Goal: Transaction & Acquisition: Purchase product/service

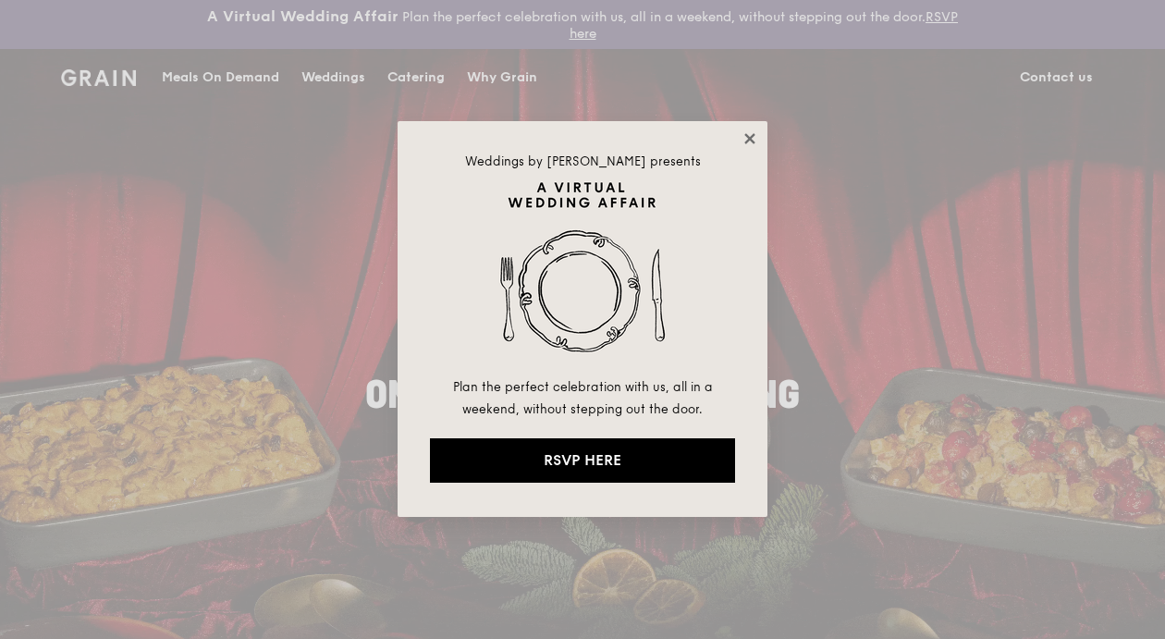
click at [754, 137] on icon at bounding box center [749, 138] width 17 height 17
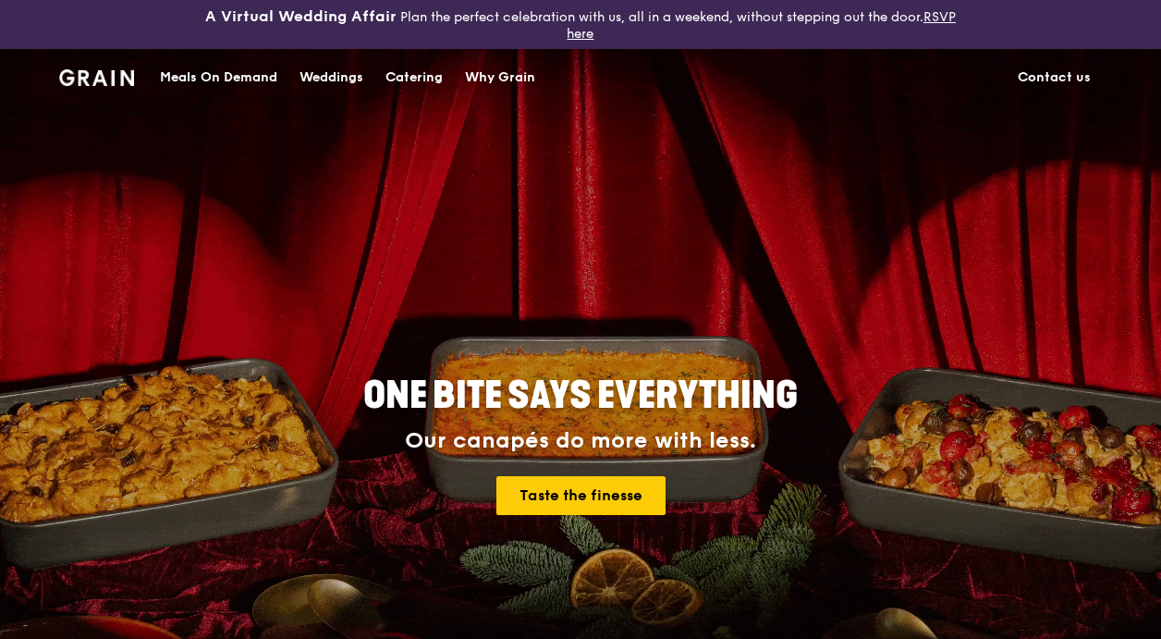
click at [414, 85] on div "Catering" at bounding box center [413, 77] width 57 height 55
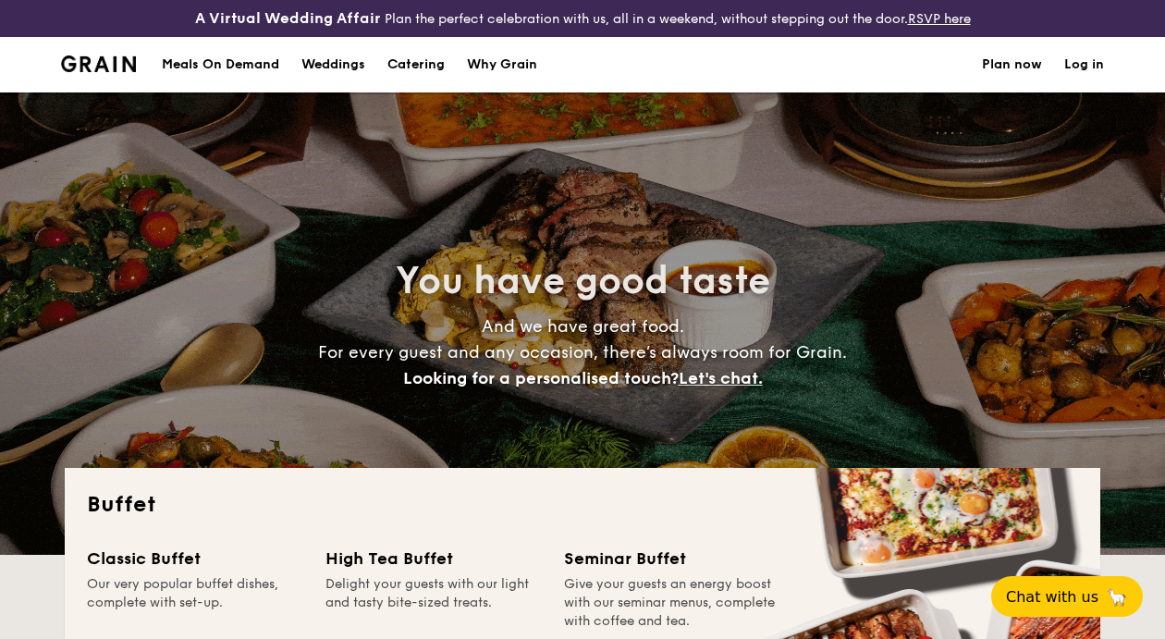
select select
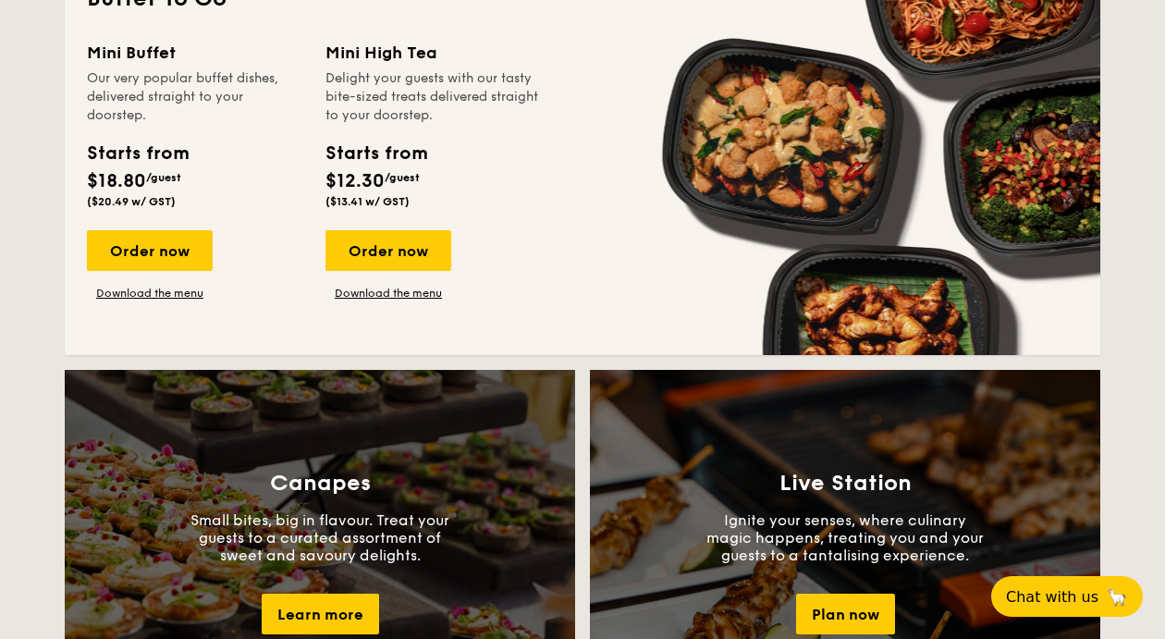
scroll to position [1316, 0]
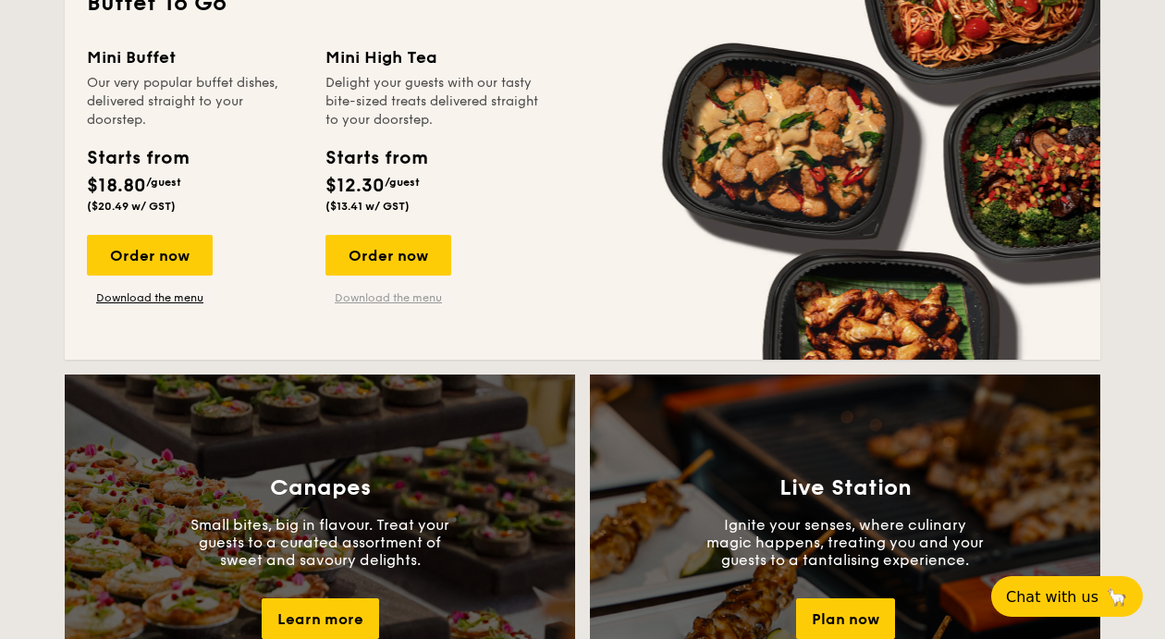
click at [405, 305] on link "Download the menu" at bounding box center [388, 297] width 126 height 15
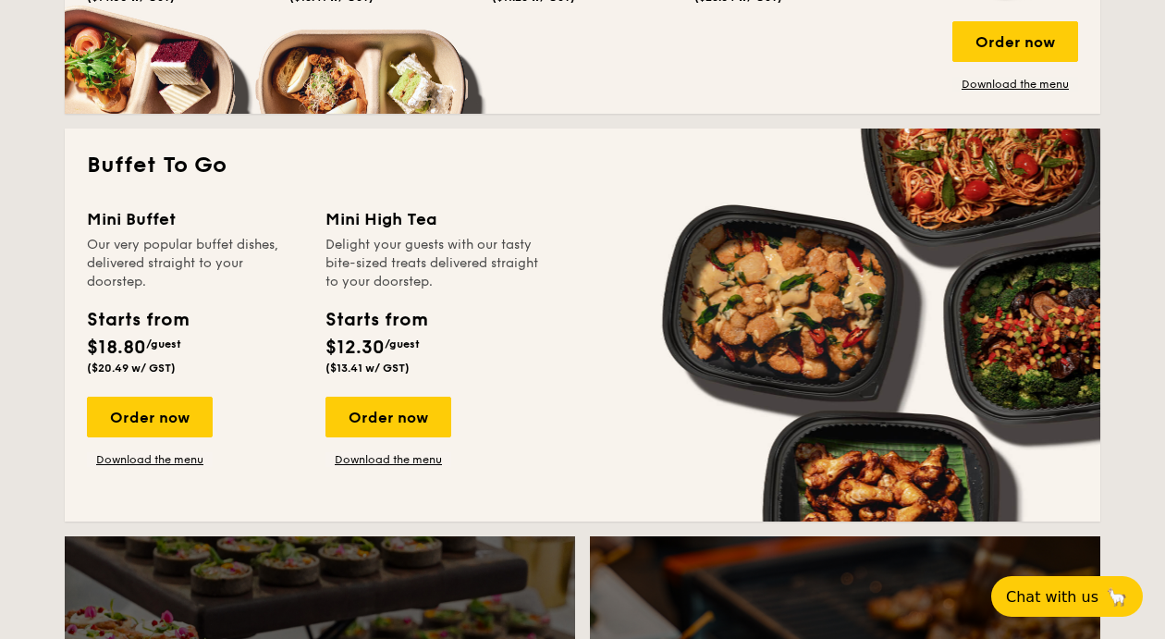
scroll to position [1157, 0]
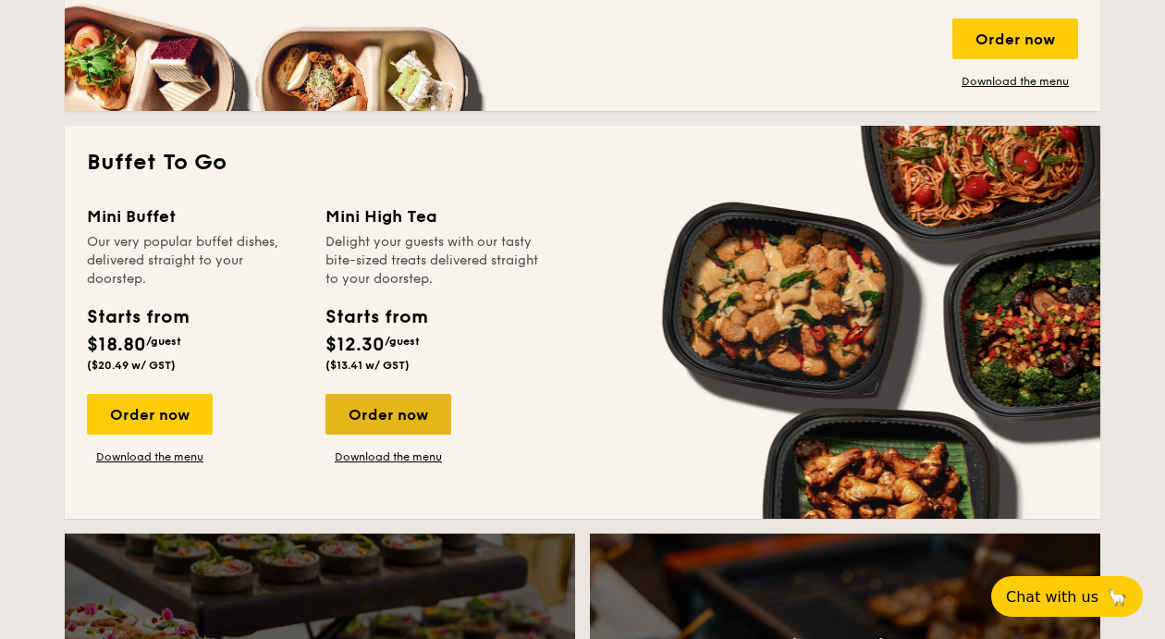
click at [424, 425] on div "Order now" at bounding box center [388, 414] width 126 height 41
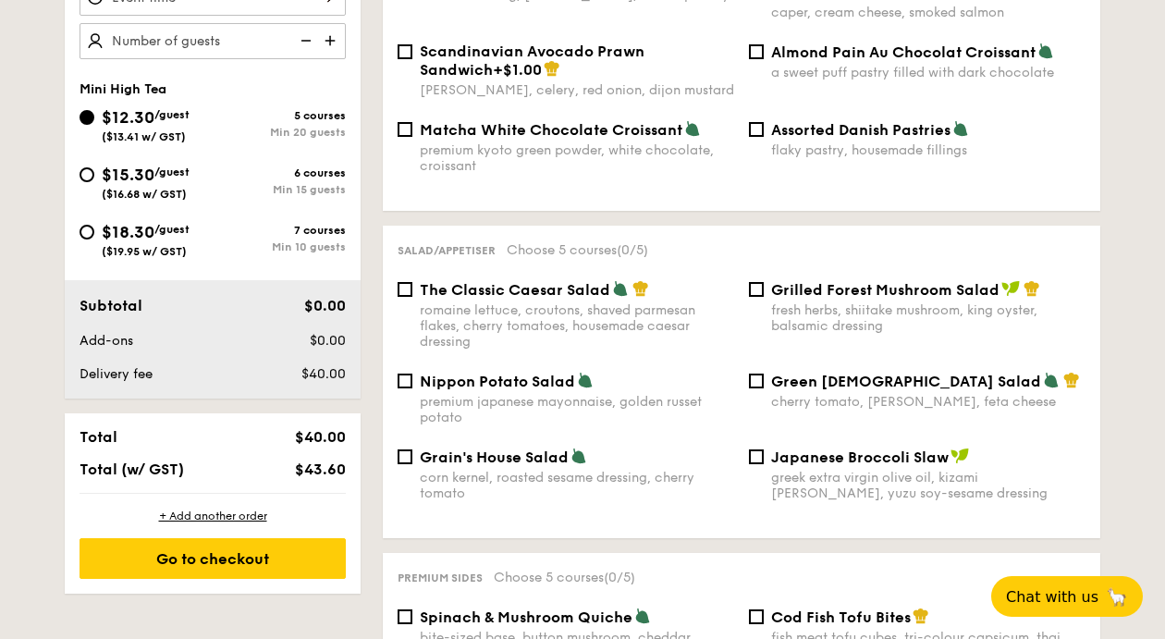
scroll to position [715, 0]
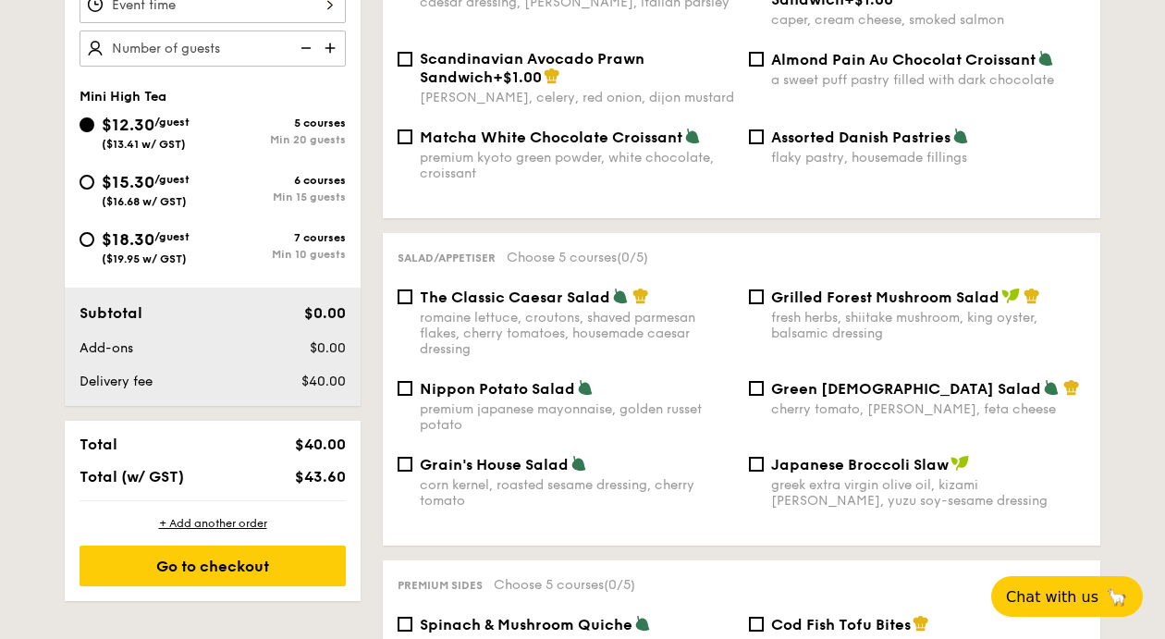
click at [764, 298] on div "Grilled Forest Mushroom Salad fresh herbs, shiitake mushroom, king oyster, bals…" at bounding box center [916, 314] width 351 height 54
click at [757, 298] on input "Grilled Forest Mushroom Salad fresh herbs, shiitake mushroom, king oyster, bals…" at bounding box center [756, 296] width 15 height 15
checkbox input "true"
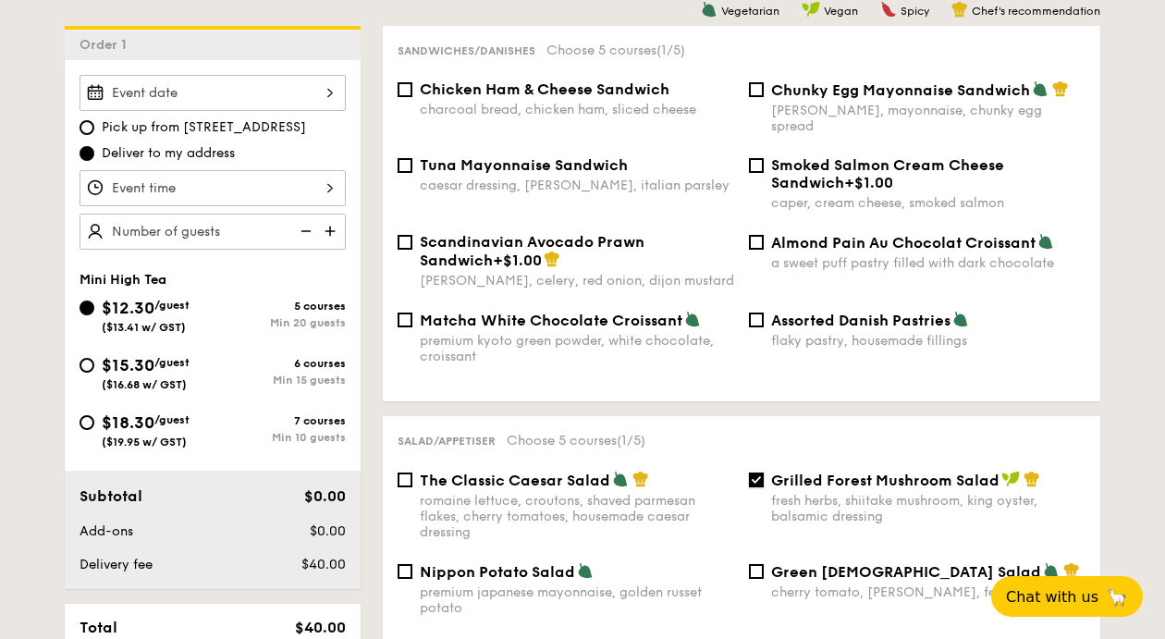
scroll to position [533, 0]
click at [759, 245] on input "Almond Pain Au Chocolat Croissant a sweet puff pastry filled with dark chocolate" at bounding box center [756, 241] width 15 height 15
checkbox input "true"
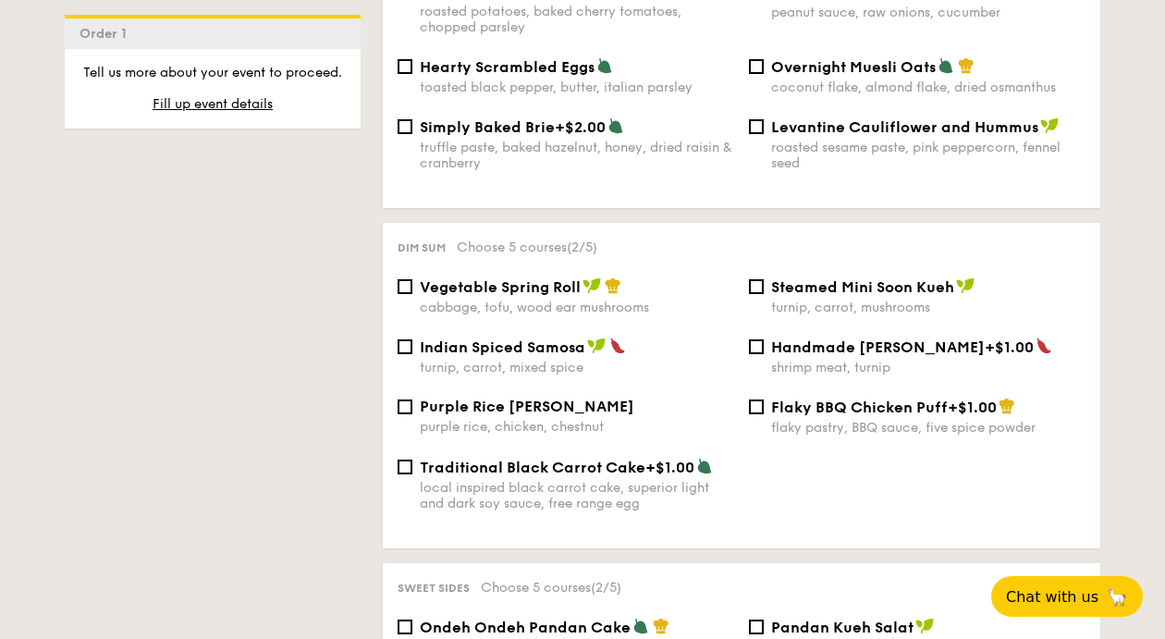
scroll to position [1501, 0]
click at [434, 295] on span "Vegetable Spring Roll" at bounding box center [500, 286] width 161 height 18
click at [412, 293] on input "Vegetable Spring Roll cabbage, tofu, wood ear mushrooms" at bounding box center [404, 285] width 15 height 15
checkbox input "true"
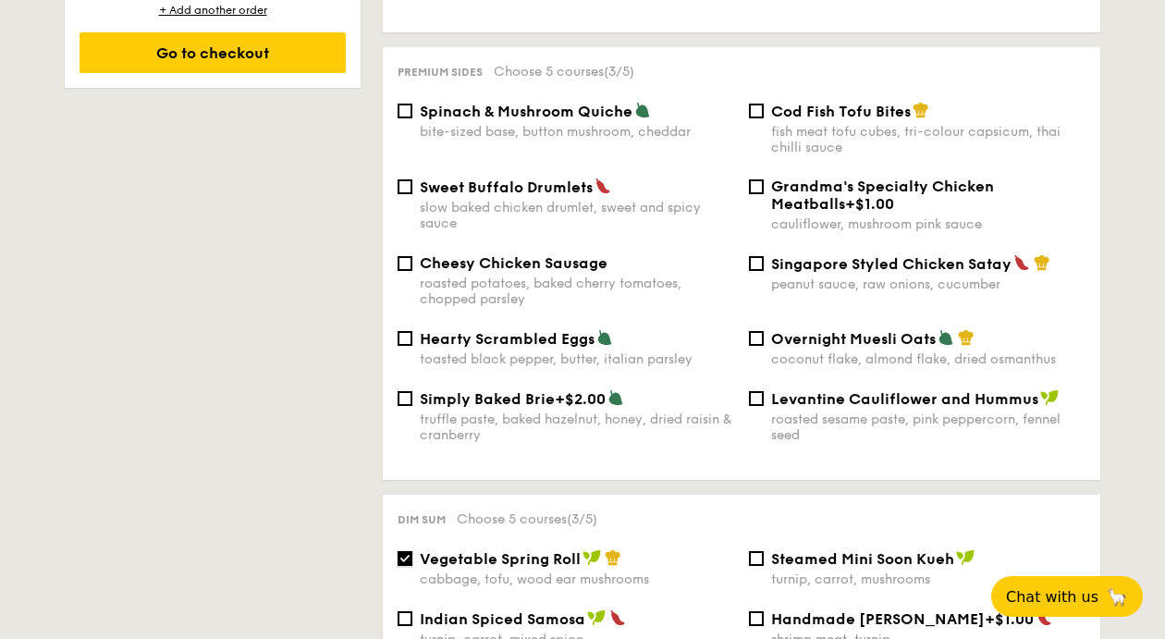
scroll to position [1230, 0]
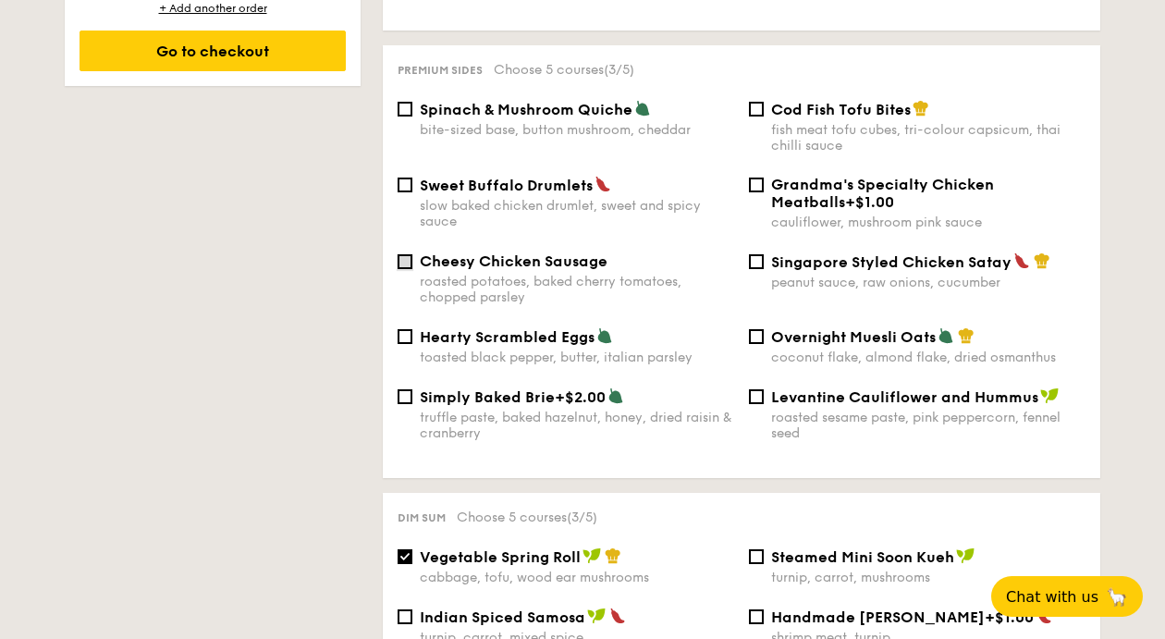
click at [404, 269] on input "Cheesy Chicken Sausage roasted potatoes, baked cherry tomatoes, chopped parsley" at bounding box center [404, 261] width 15 height 15
checkbox input "true"
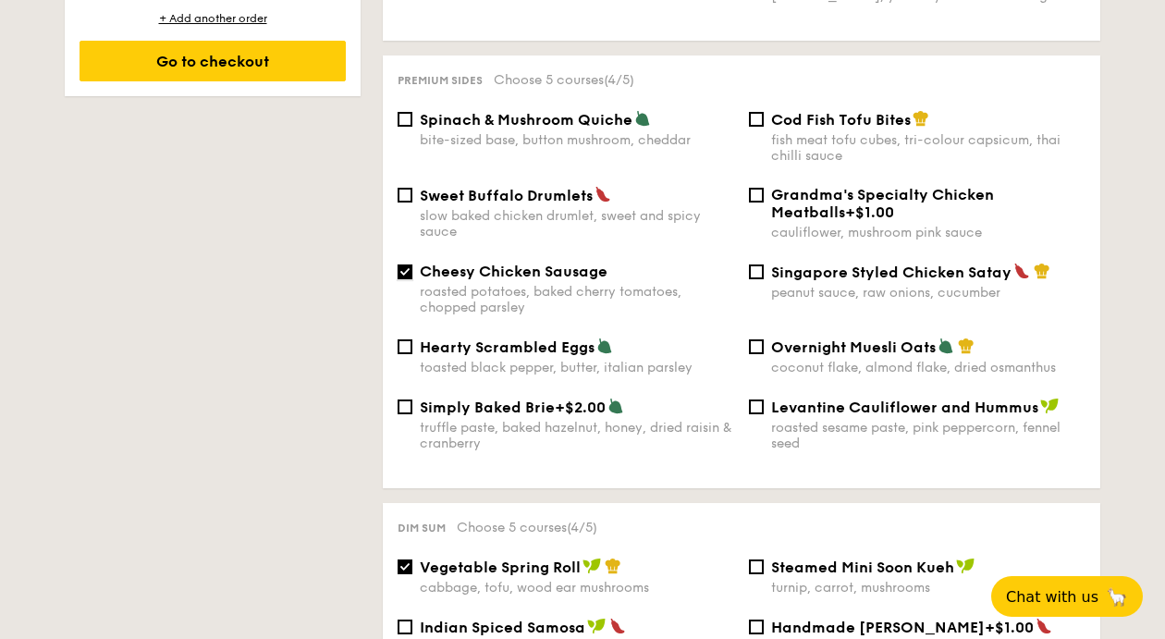
scroll to position [1214, 0]
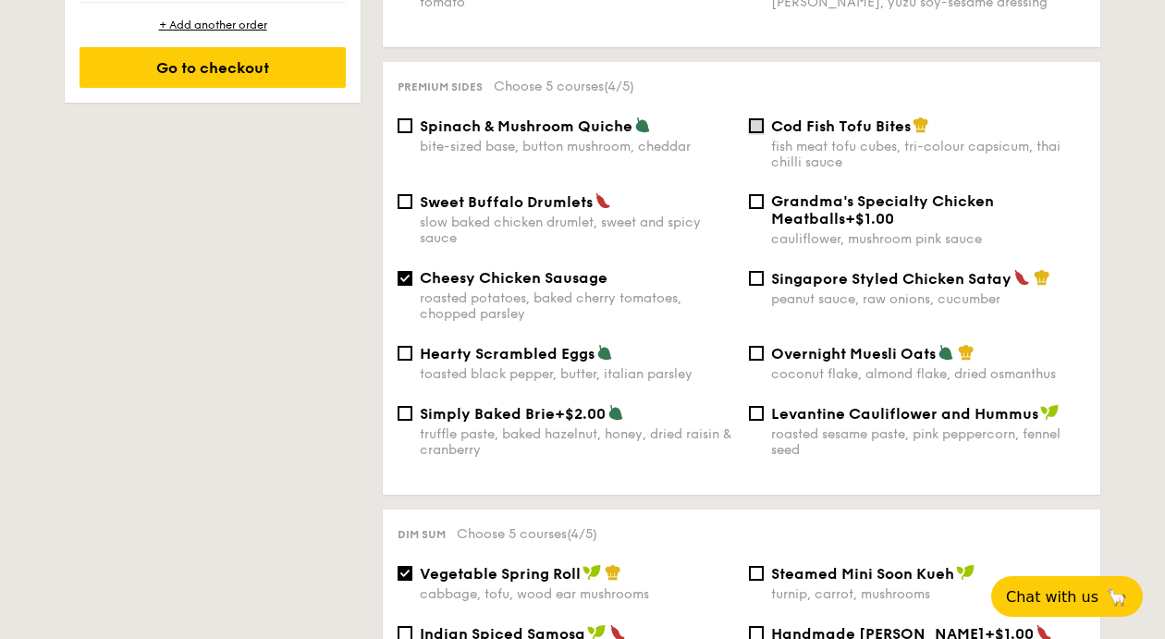
click at [756, 133] on input "Cod Fish Tofu Bites fish meat tofu cubes, tri-colour capsicum, thai chilli sauce" at bounding box center [756, 125] width 15 height 15
checkbox input "true"
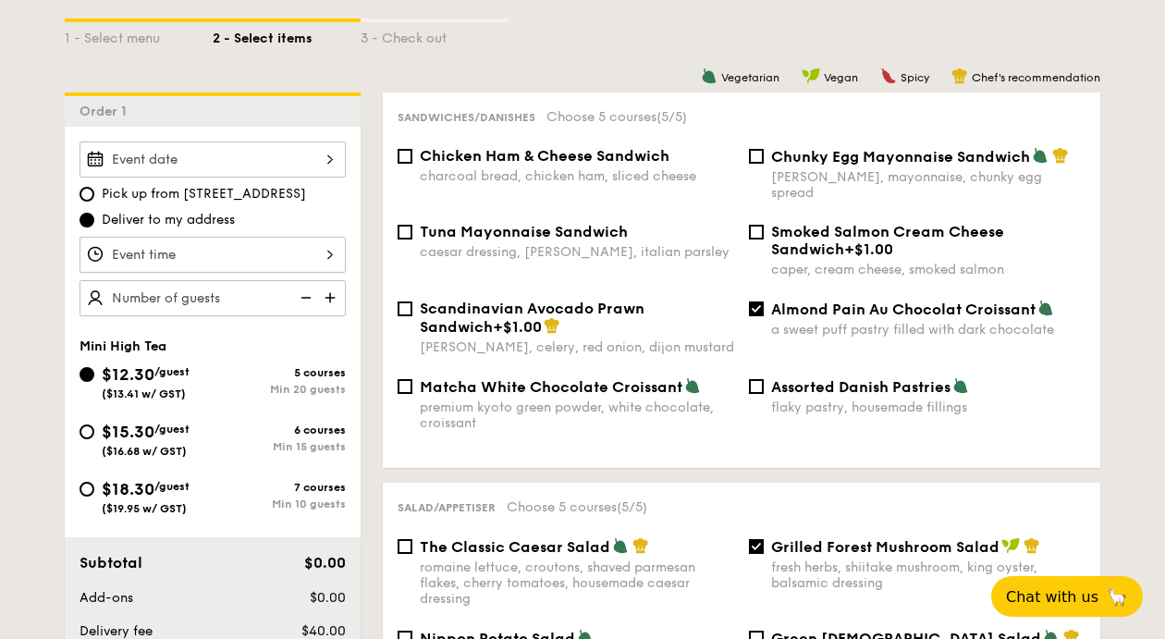
scroll to position [463, 0]
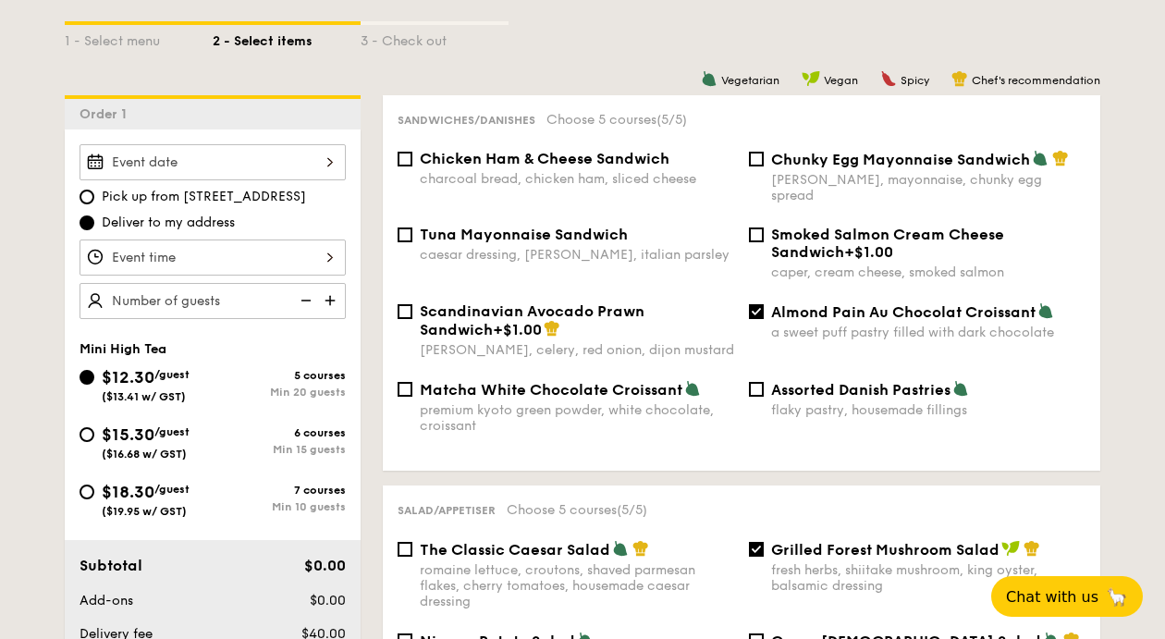
select select
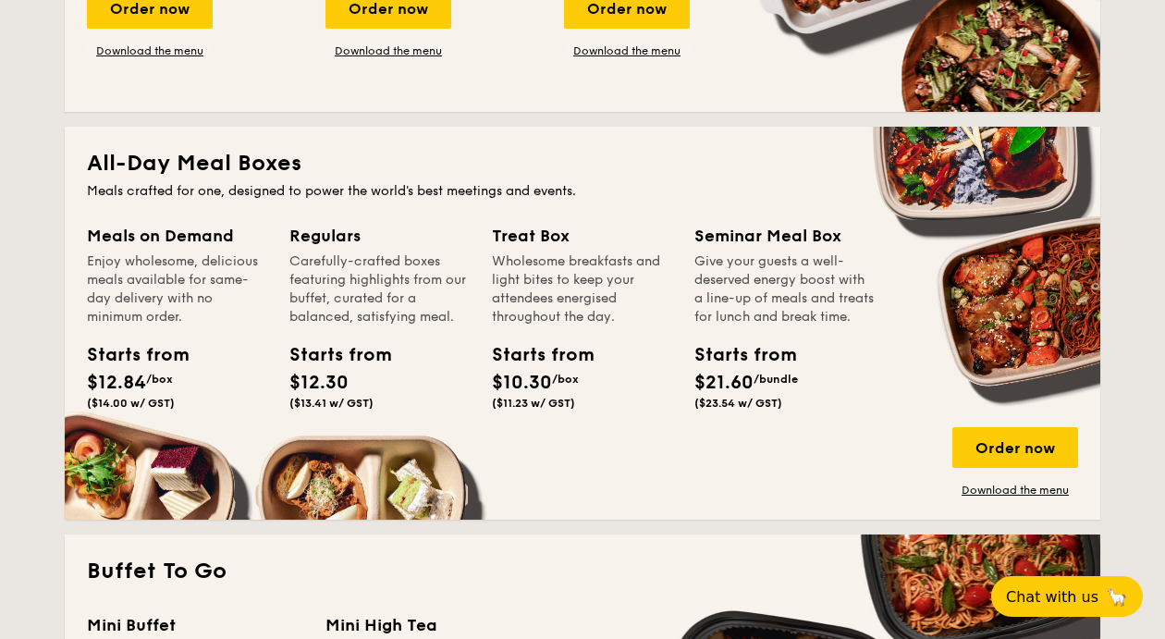
scroll to position [747, 0]
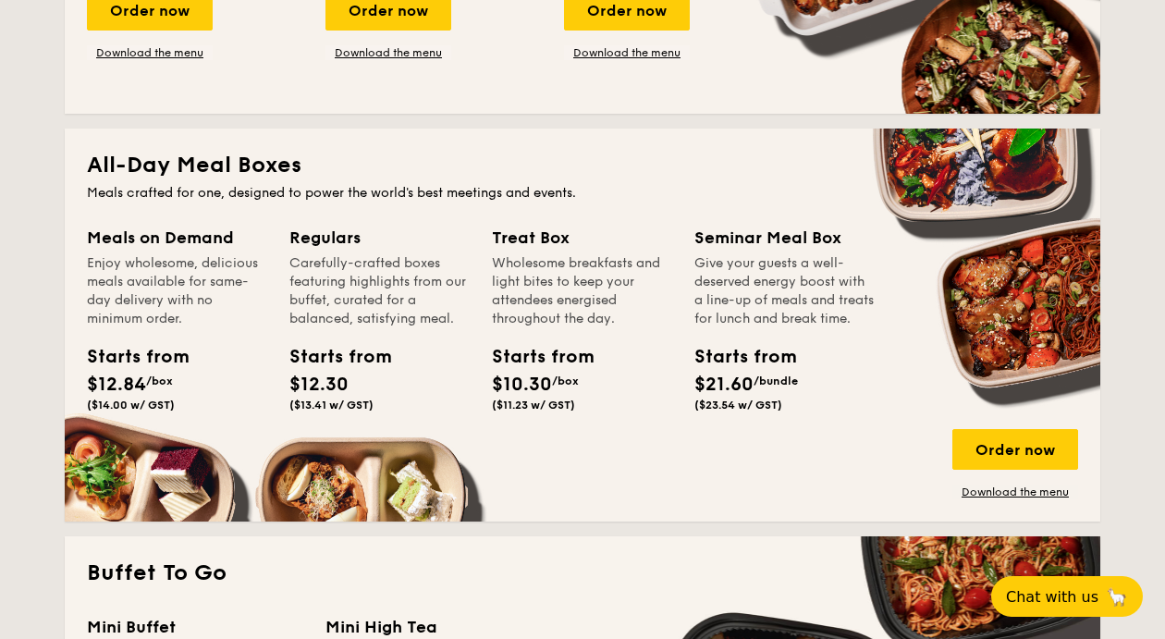
click at [129, 387] on div "Starts from $12.84 /box ($14.00 w/ GST)" at bounding box center [128, 377] width 83 height 68
click at [1041, 461] on div "Order now" at bounding box center [1015, 449] width 126 height 41
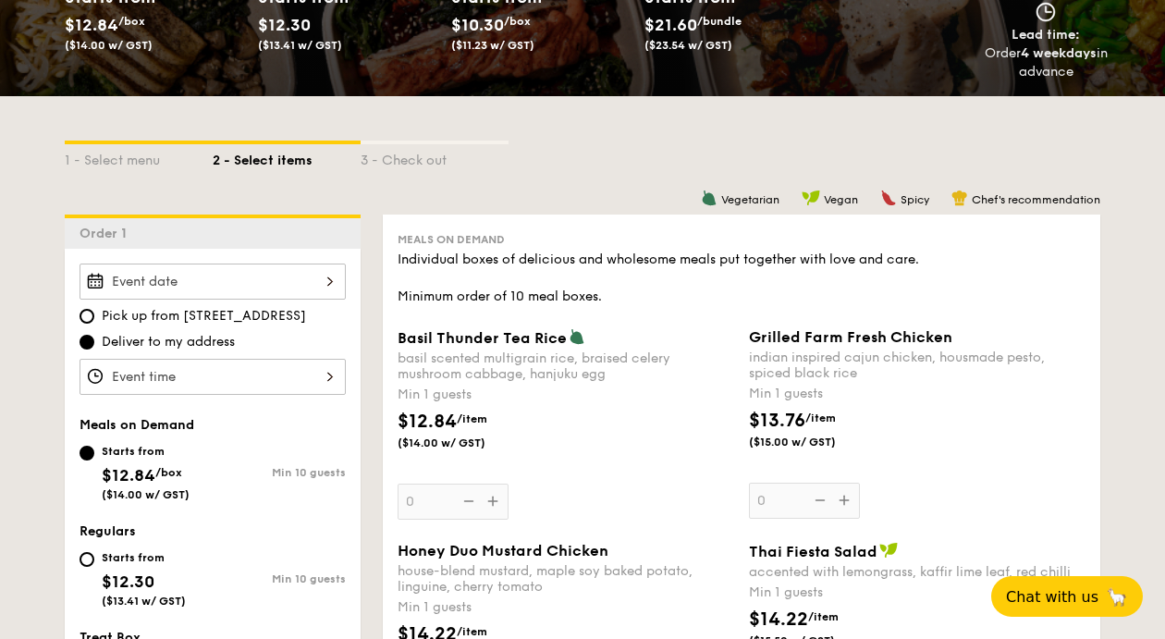
scroll to position [343, 0]
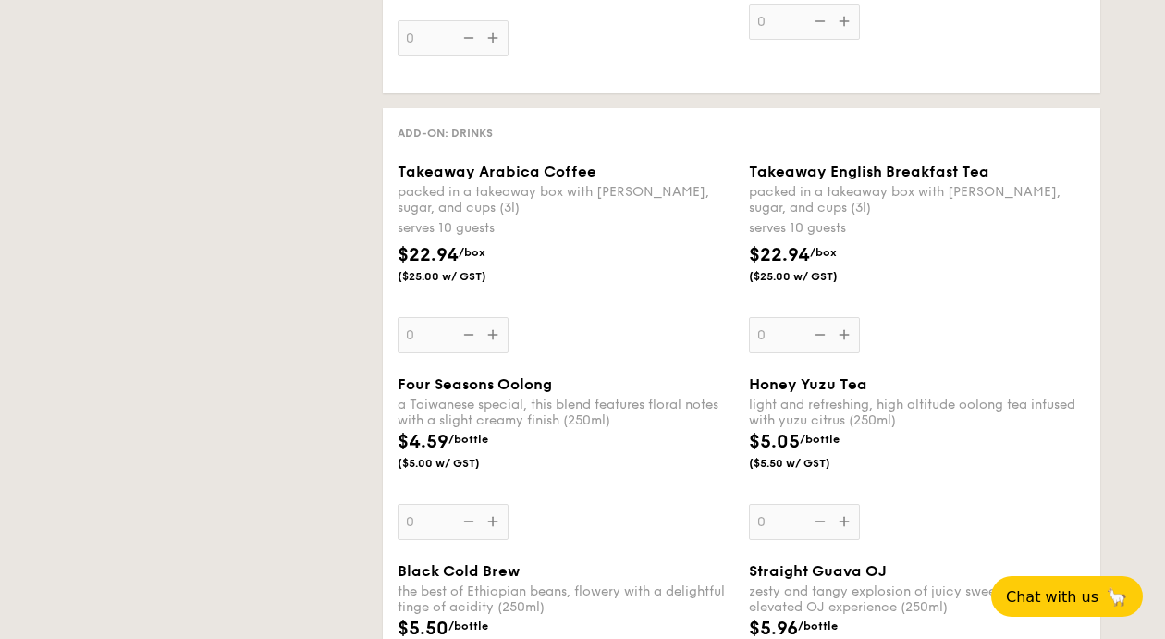
select select
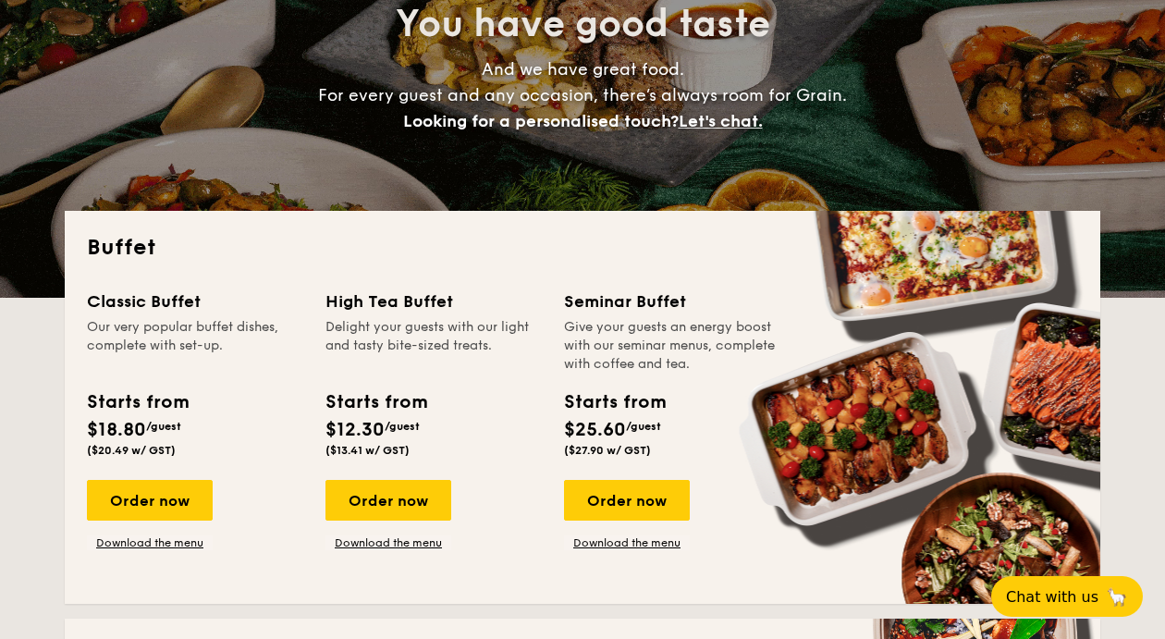
scroll to position [258, 0]
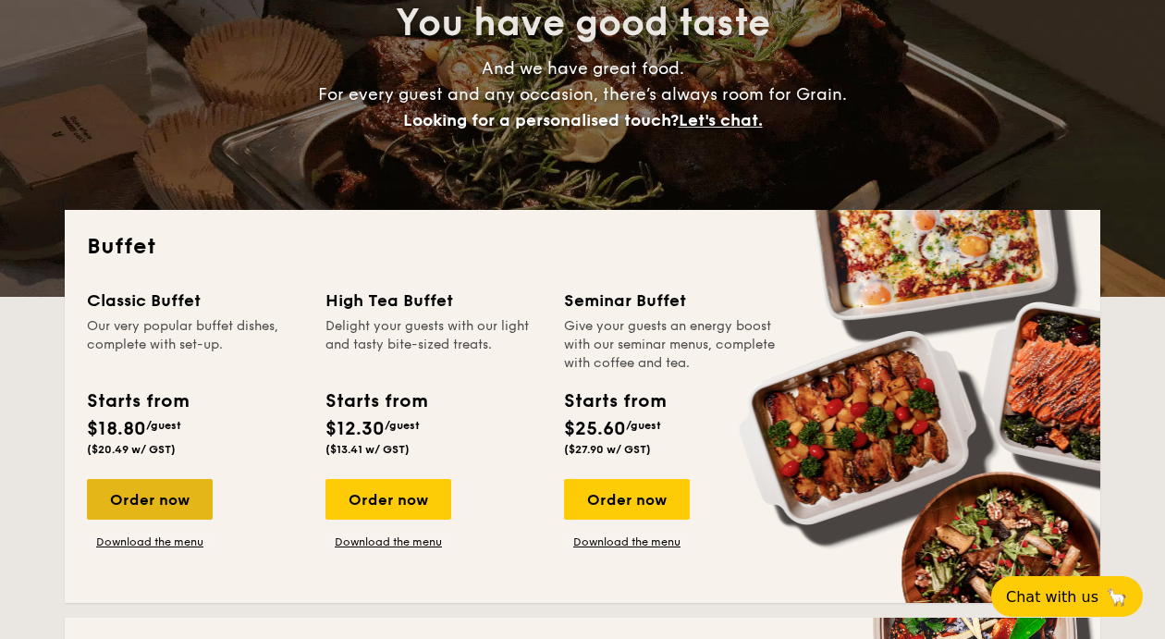
click at [174, 510] on div "Order now" at bounding box center [150, 499] width 126 height 41
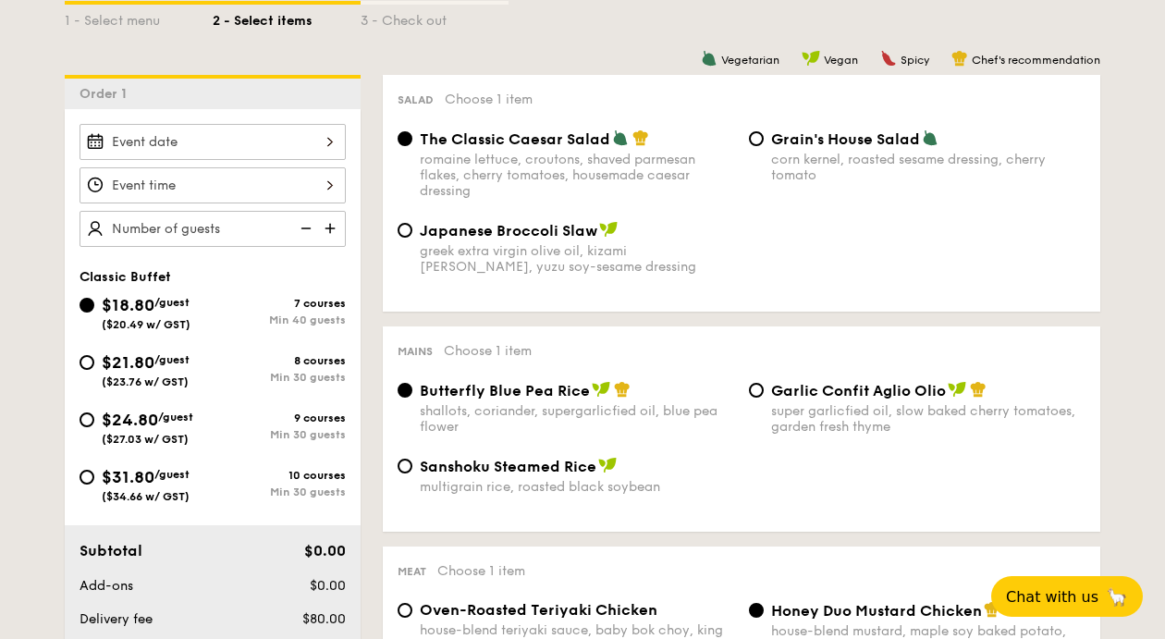
scroll to position [484, 0]
select select
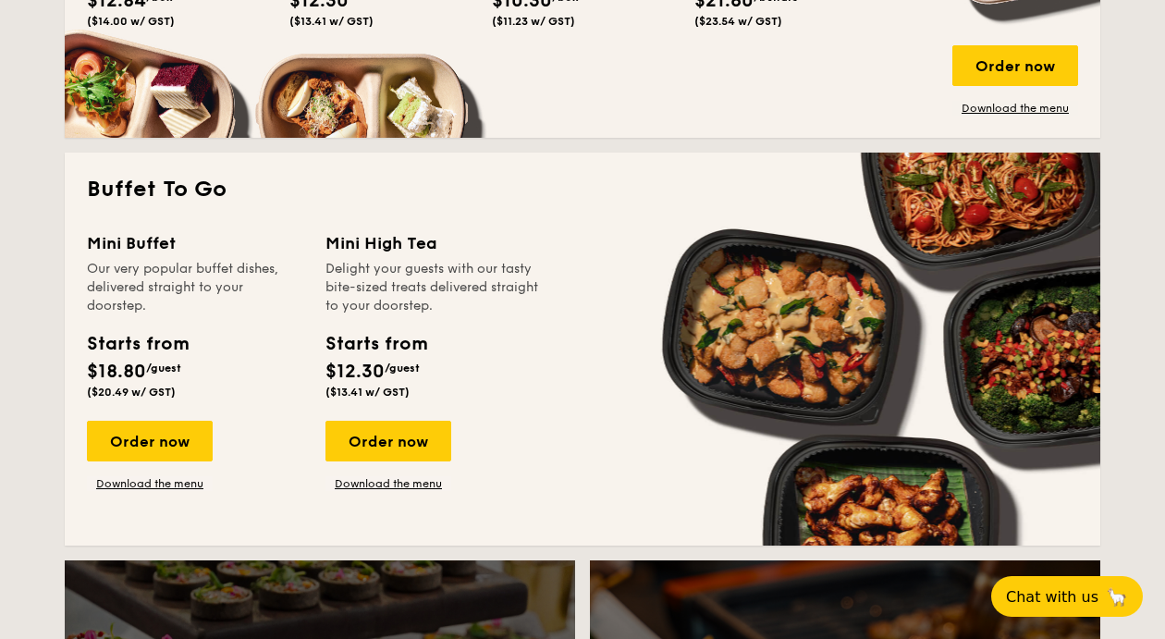
scroll to position [1138, 0]
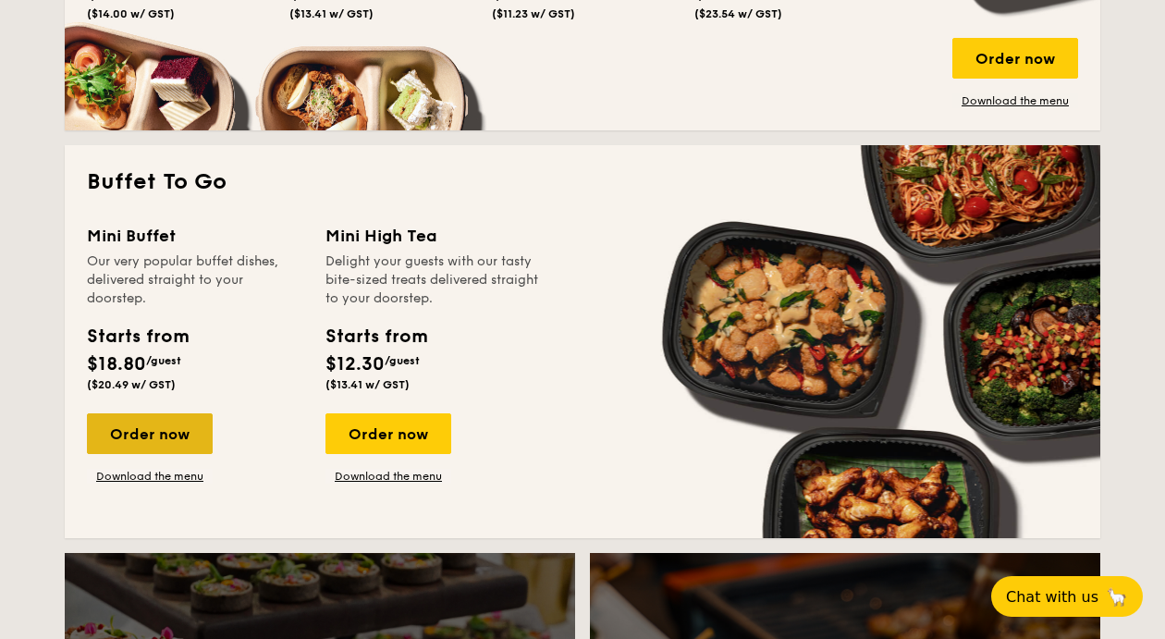
click at [173, 448] on div "Order now" at bounding box center [150, 433] width 126 height 41
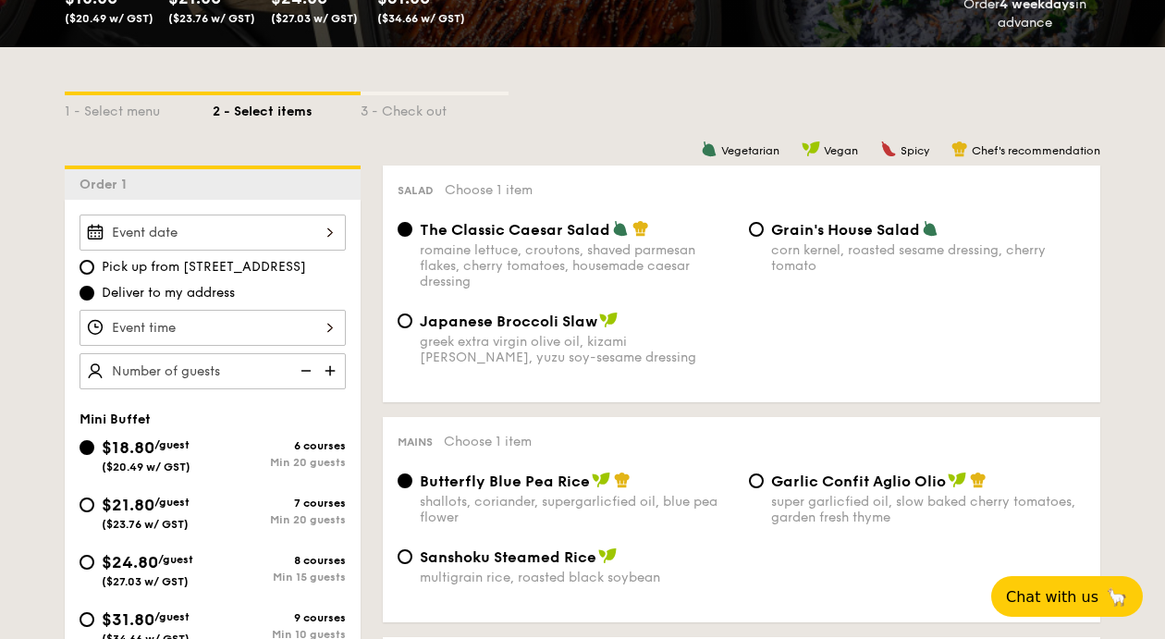
scroll to position [396, 0]
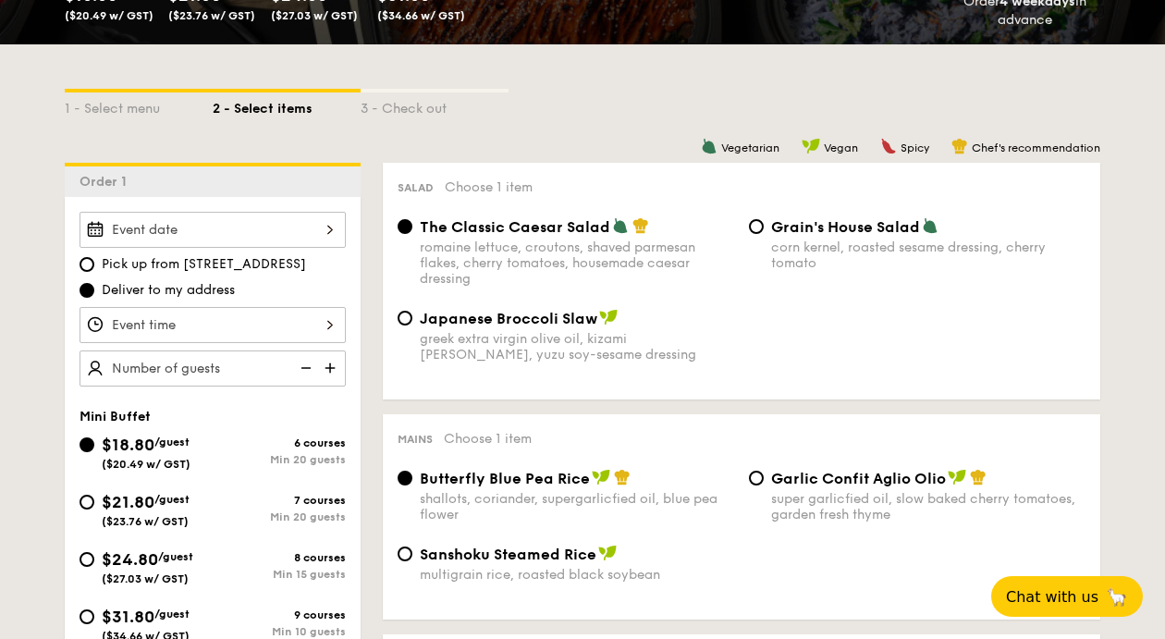
click at [513, 361] on div "greek extra virgin olive oil, kizami nori, ginger, yuzu soy-sesame dressing" at bounding box center [577, 346] width 314 height 31
click at [412, 325] on input "Japanese Broccoli Slaw greek extra virgin olive oil, kizami nori, ginger, yuzu …" at bounding box center [404, 318] width 15 height 15
radio input "true"
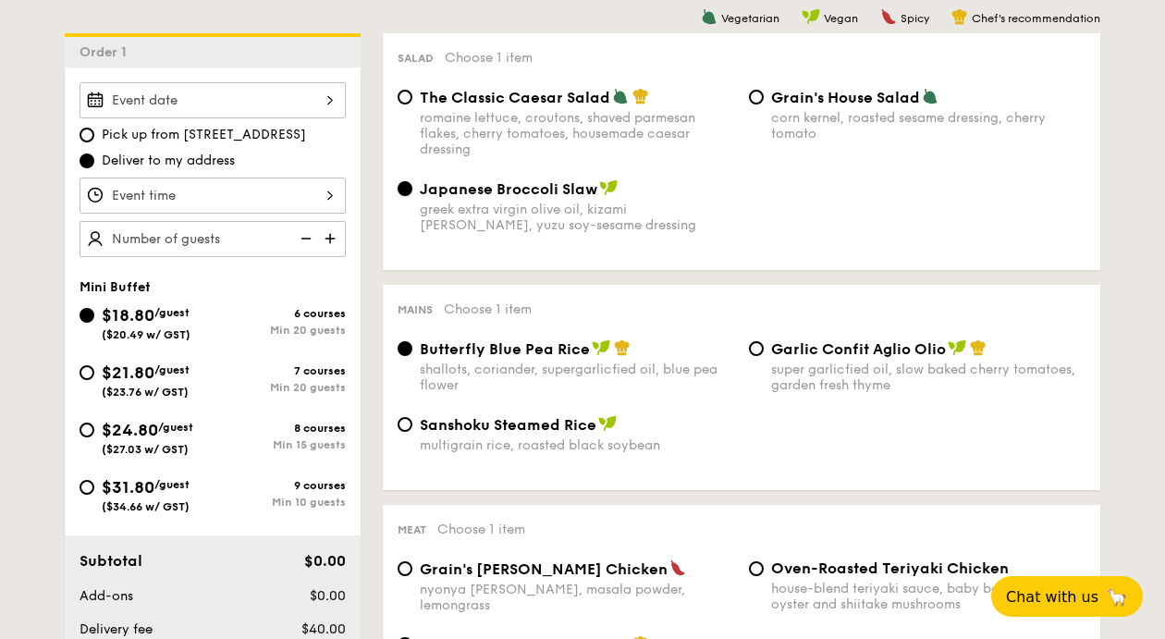
scroll to position [527, 0]
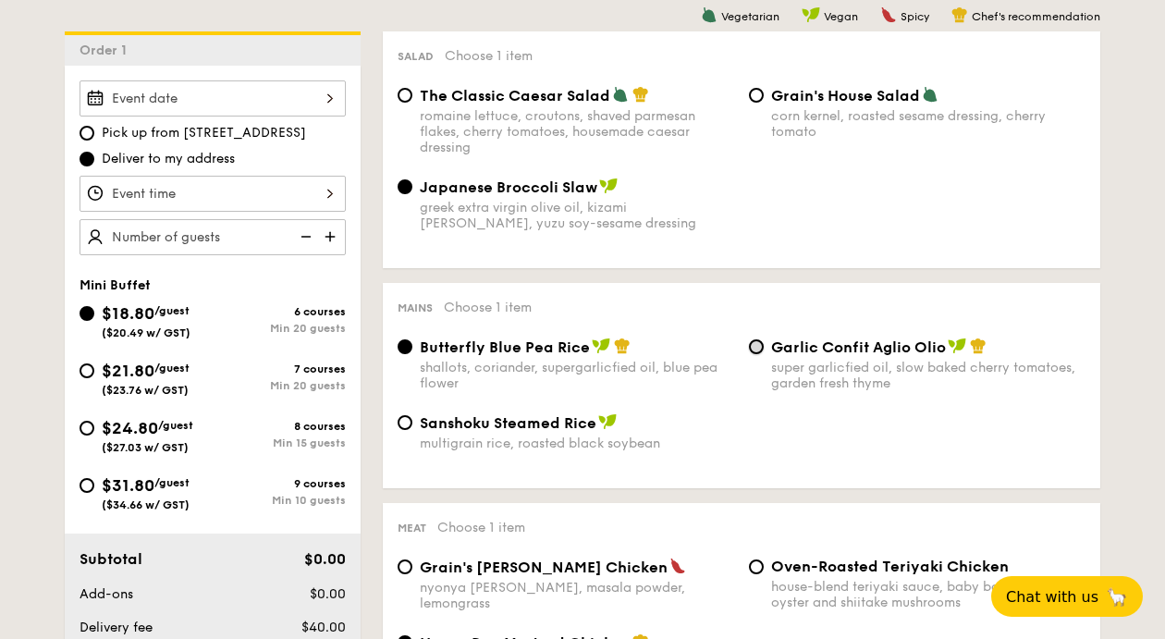
click at [759, 354] on input "Garlic Confit Aglio Olio super garlicfied oil, slow baked cherry tomatoes, gard…" at bounding box center [756, 346] width 15 height 15
radio input "true"
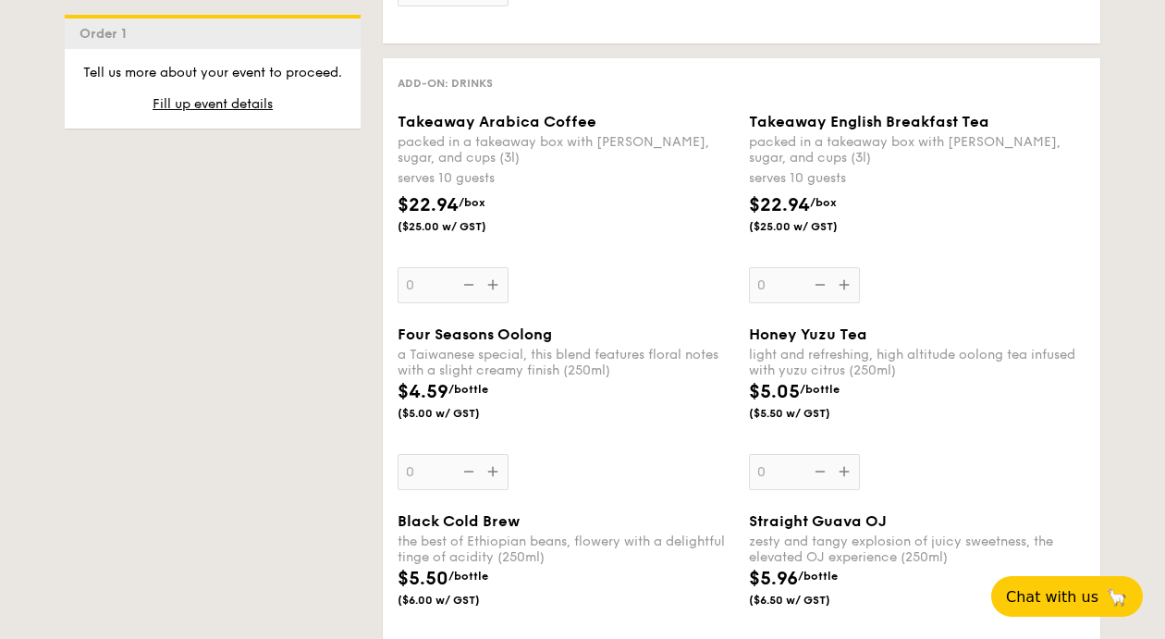
scroll to position [2501, 0]
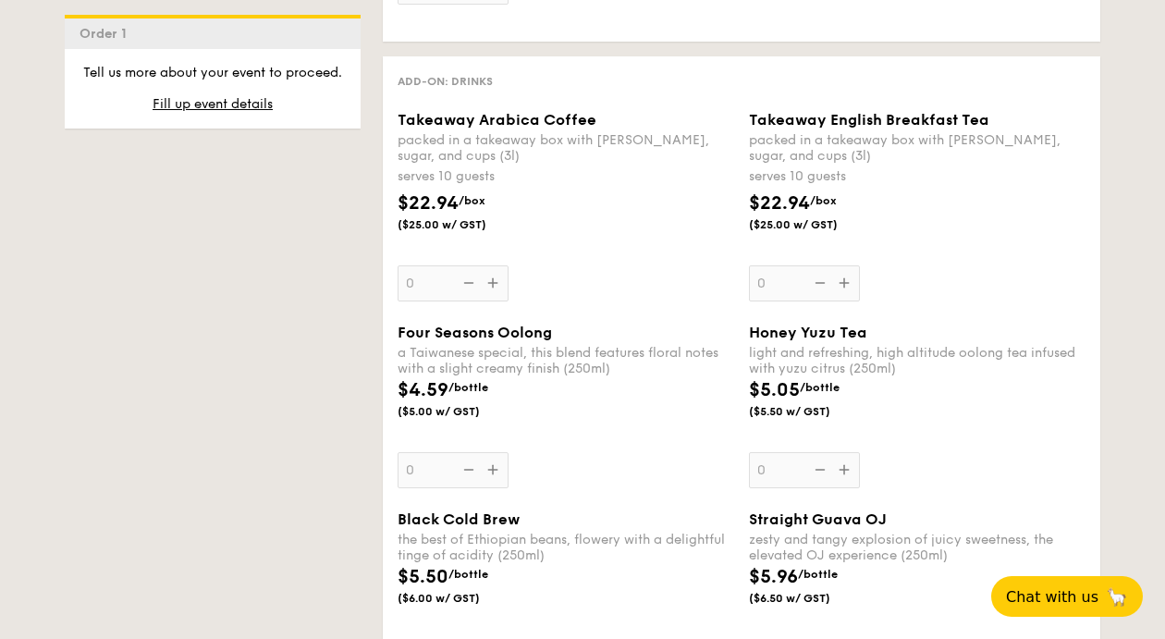
select select
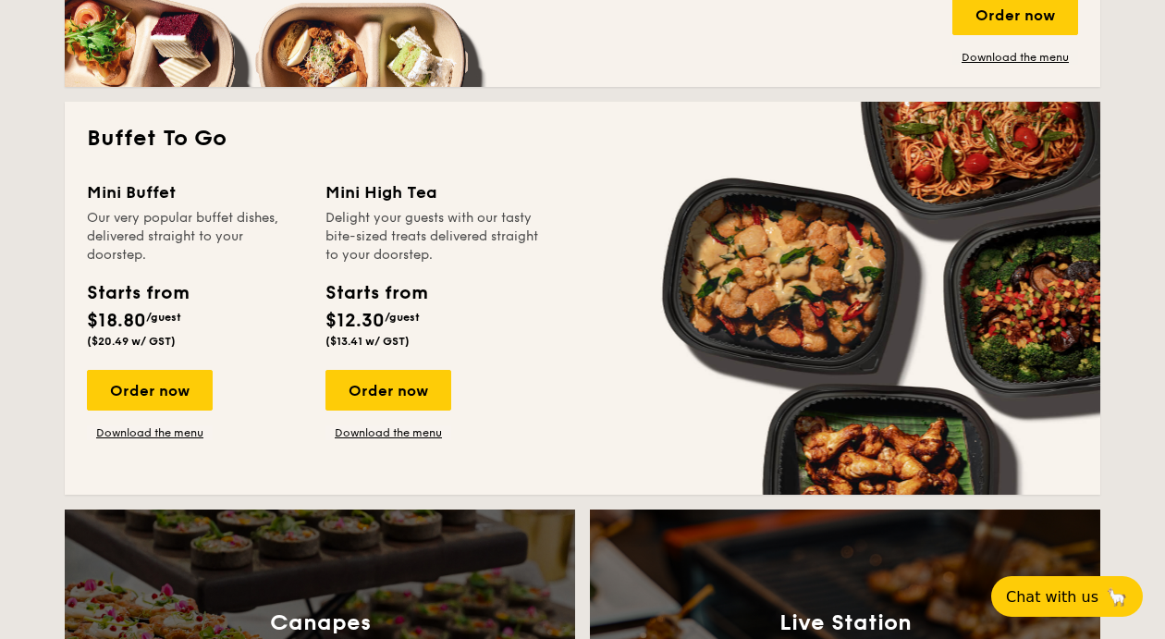
scroll to position [1193, 0]
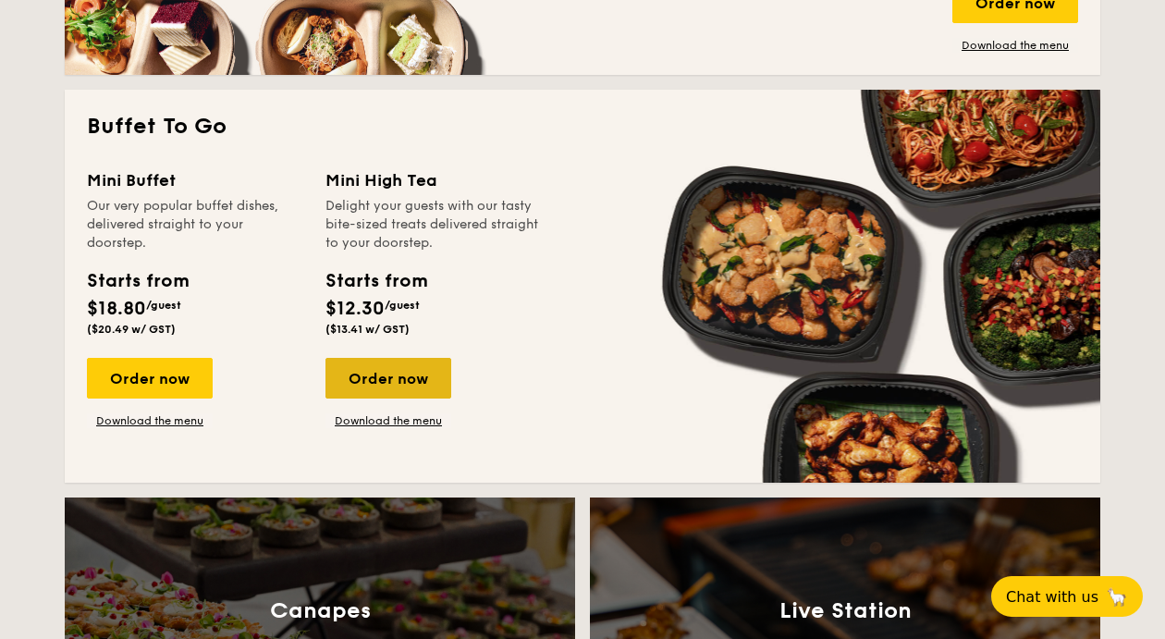
click at [366, 387] on div "Order now" at bounding box center [388, 378] width 126 height 41
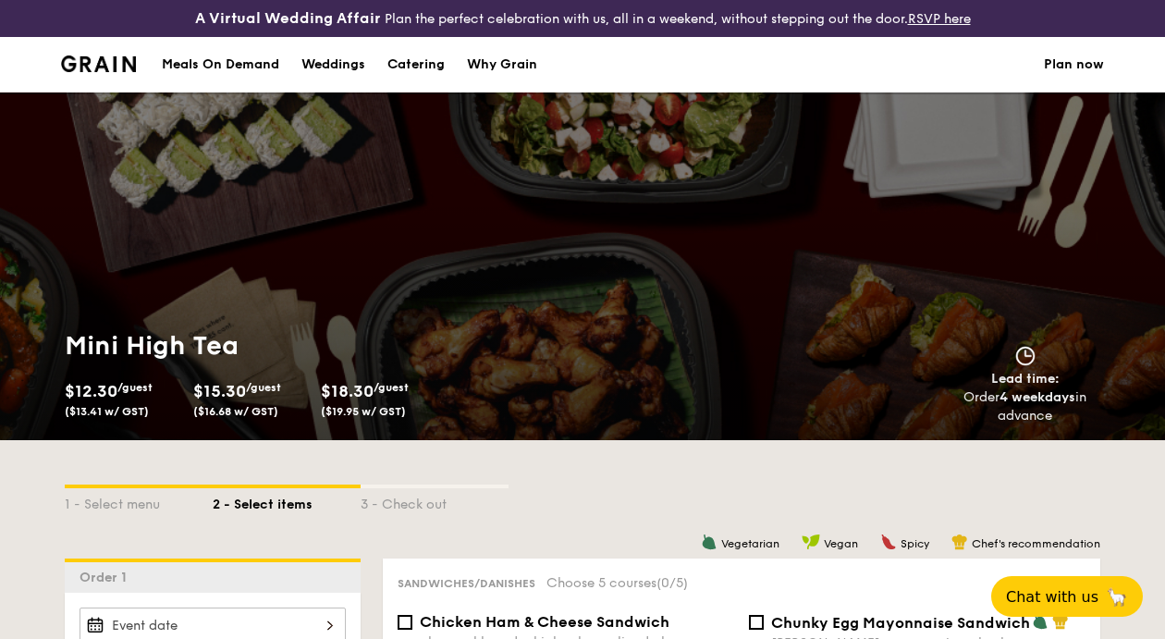
click at [109, 72] on img at bounding box center [98, 63] width 75 height 17
